Goal: Transaction & Acquisition: Book appointment/travel/reservation

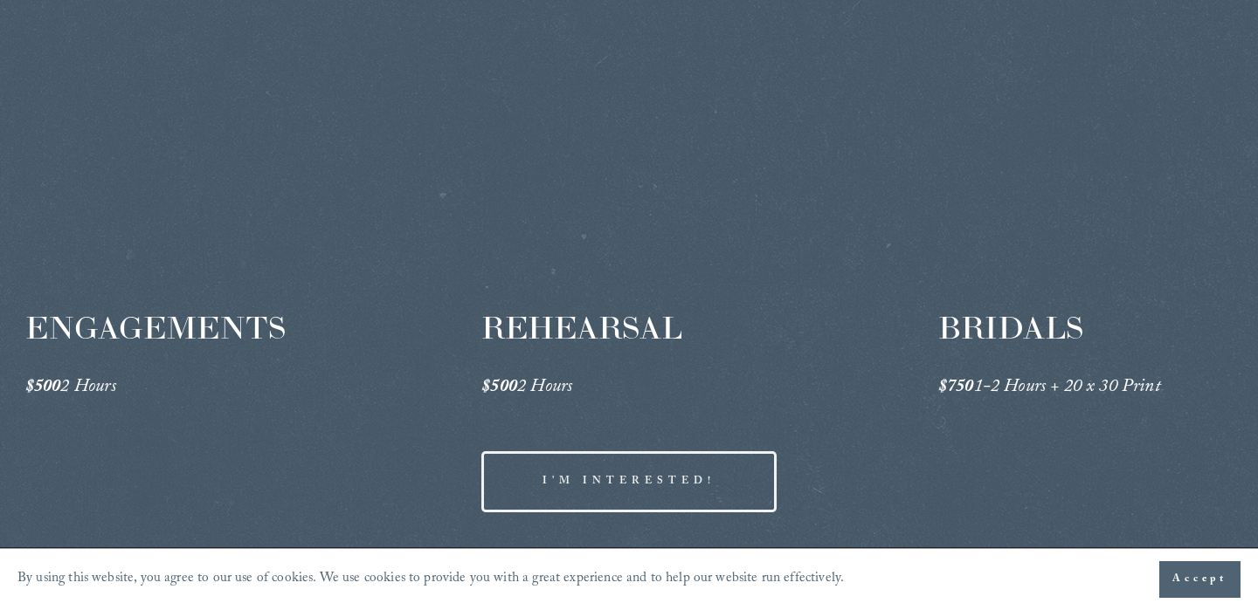
scroll to position [2891, 0]
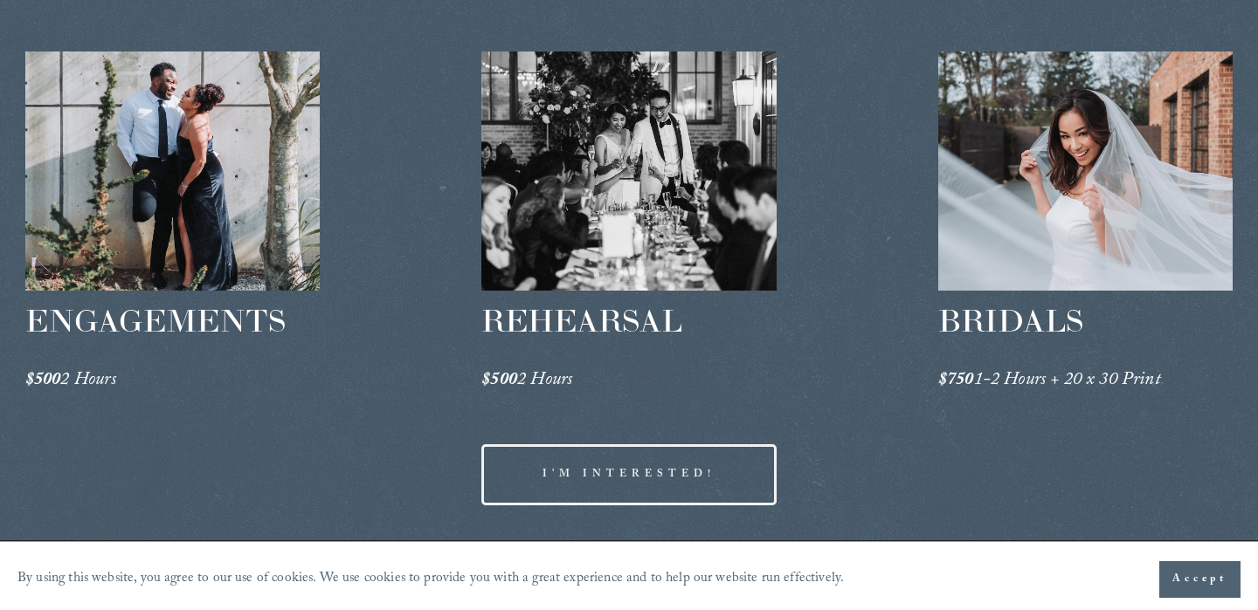
click at [648, 251] on div at bounding box center [628, 171] width 294 height 239
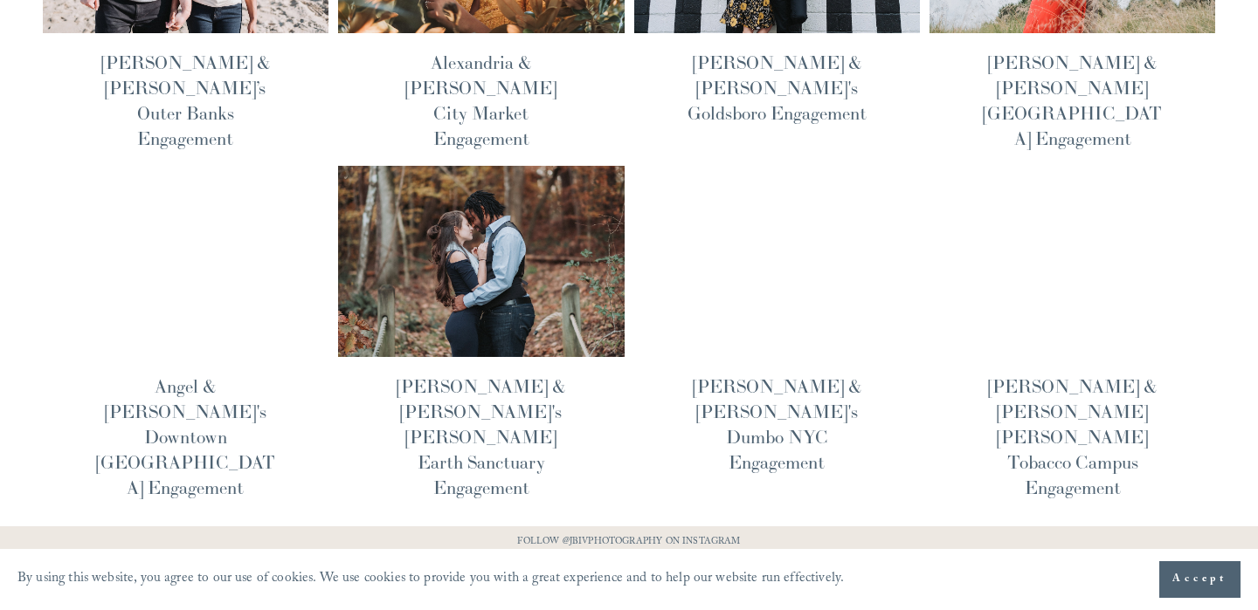
scroll to position [702, 0]
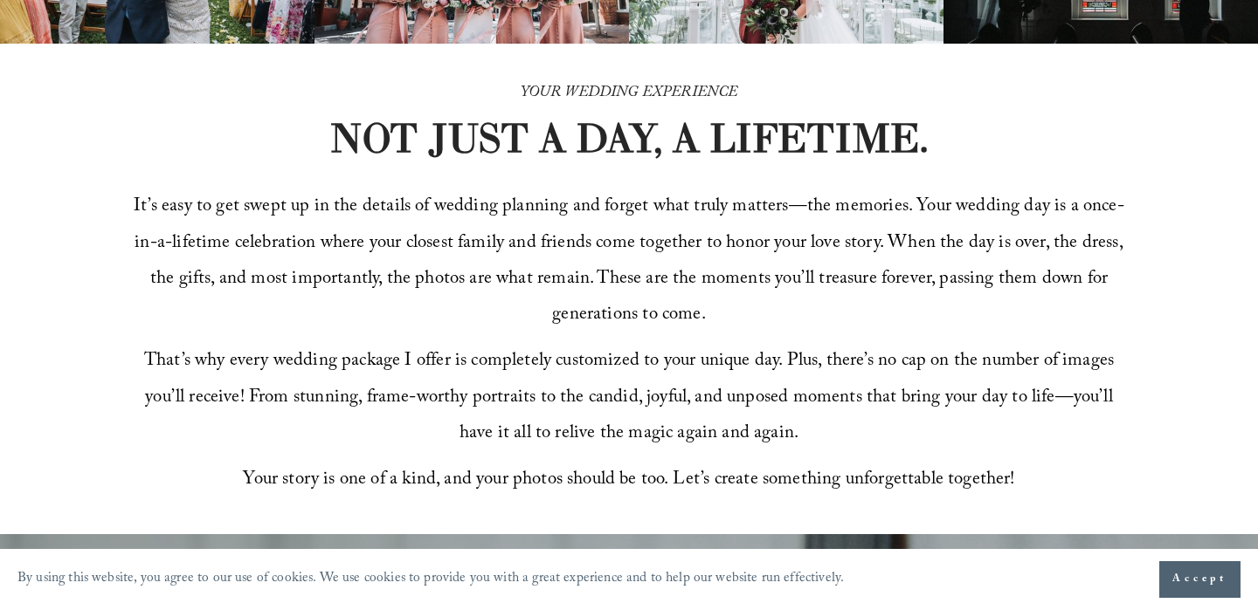
scroll to position [464, 0]
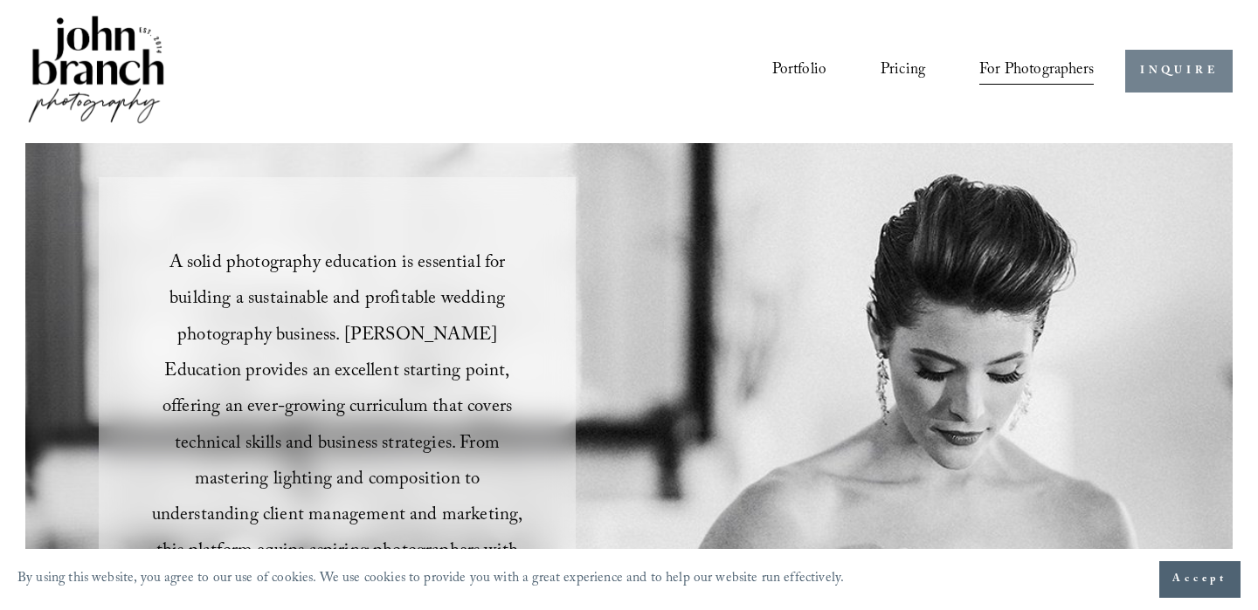
click at [1169, 80] on link "INQUIRE" at bounding box center [1178, 71] width 107 height 43
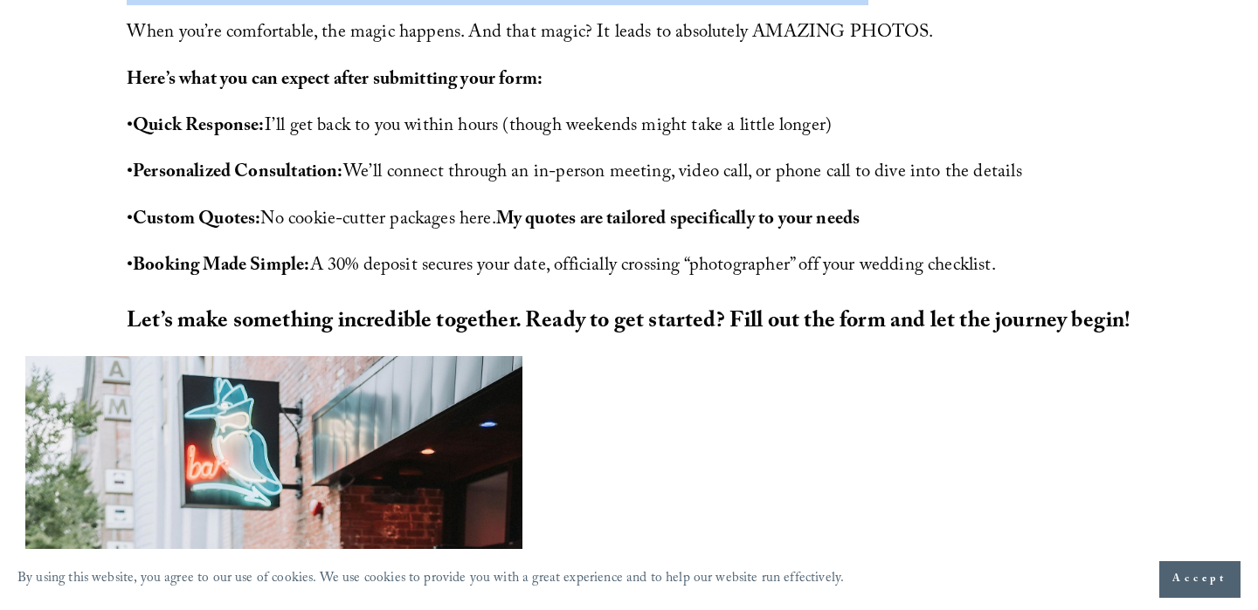
scroll to position [550, 0]
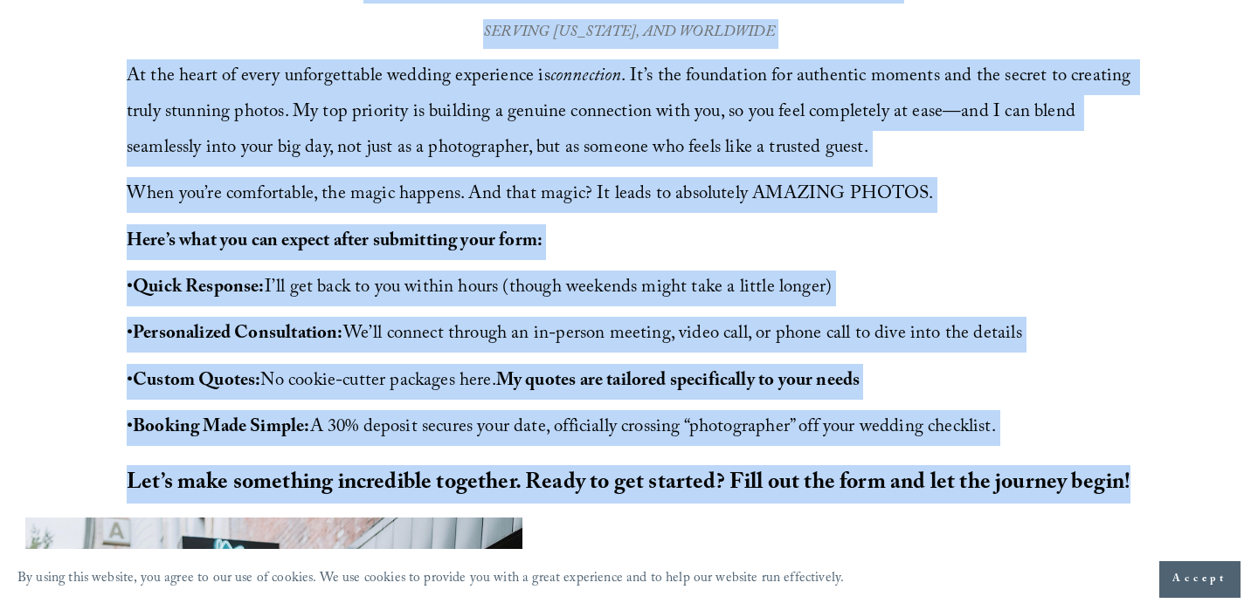
drag, startPoint x: 363, startPoint y: 119, endPoint x: 1229, endPoint y: 486, distance: 940.0
click at [1229, 486] on div "LET'S MAKE THIS HAPPEN! At the heart of every unforgettable wedding experience …" at bounding box center [629, 232] width 1258 height 569
copy div "LOR'I DOLO SITA CONSEC! Ad eli seddo ei tempo incididuntutl etdolor magnaaliqu …"
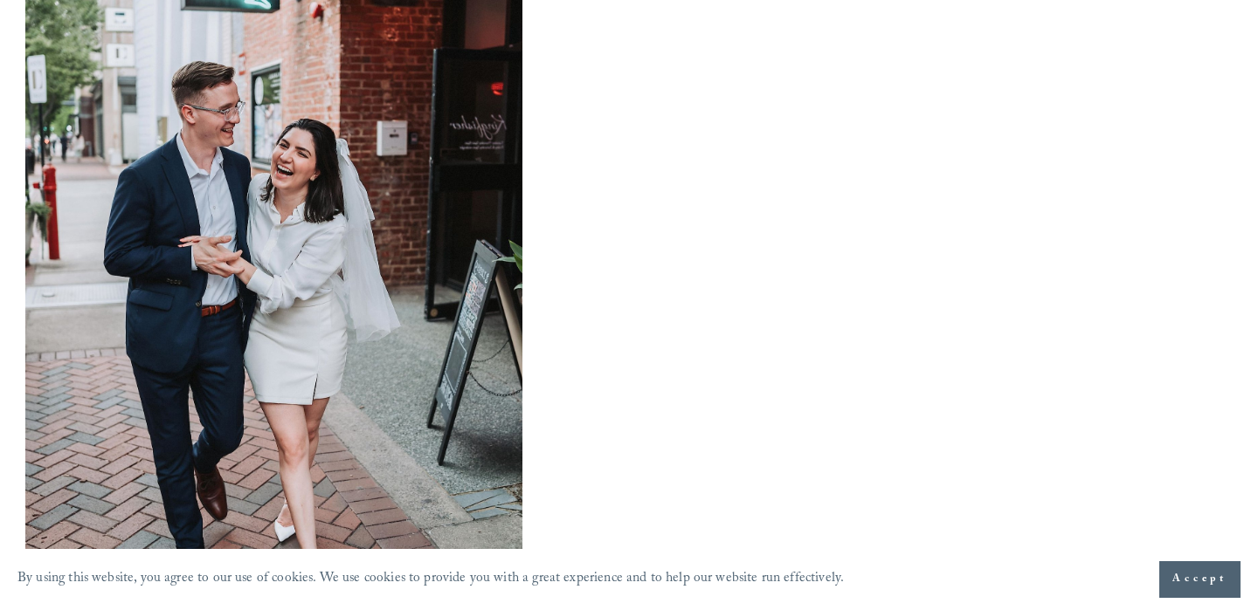
scroll to position [1215, 0]
